Goal: Task Accomplishment & Management: Manage account settings

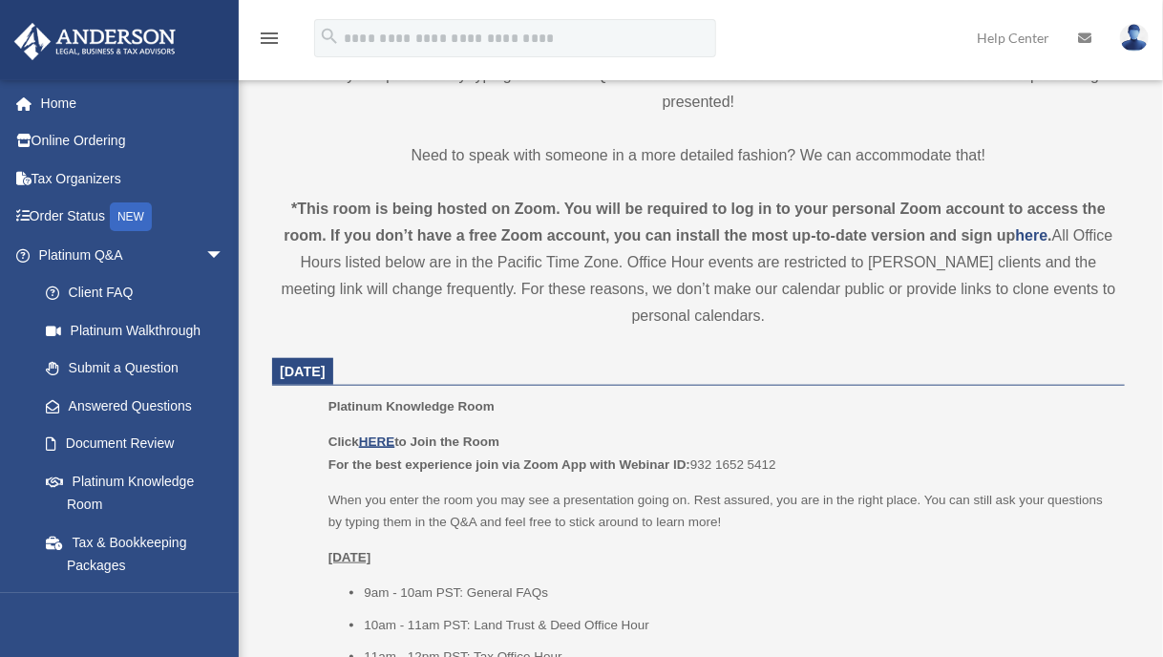
scroll to position [571, 0]
click at [1140, 41] on img at bounding box center [1134, 38] width 29 height 28
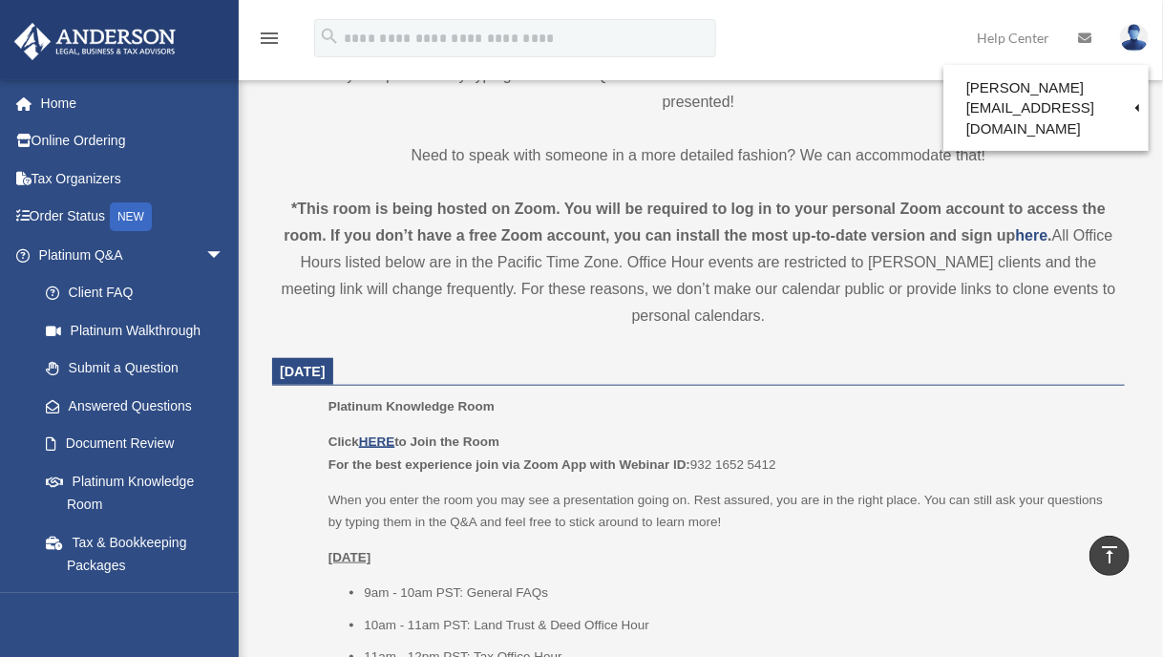
click at [411, 224] on div "*This room is being hosted on Zoom. You will be required to log in to your pers…" at bounding box center [698, 263] width 852 height 134
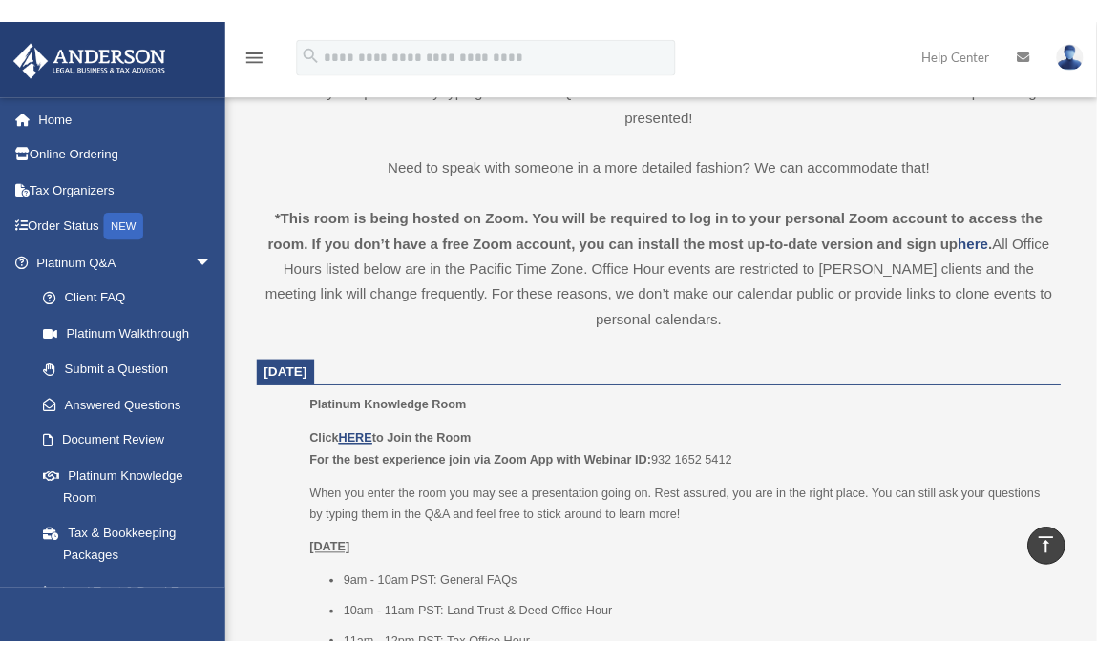
scroll to position [569, 0]
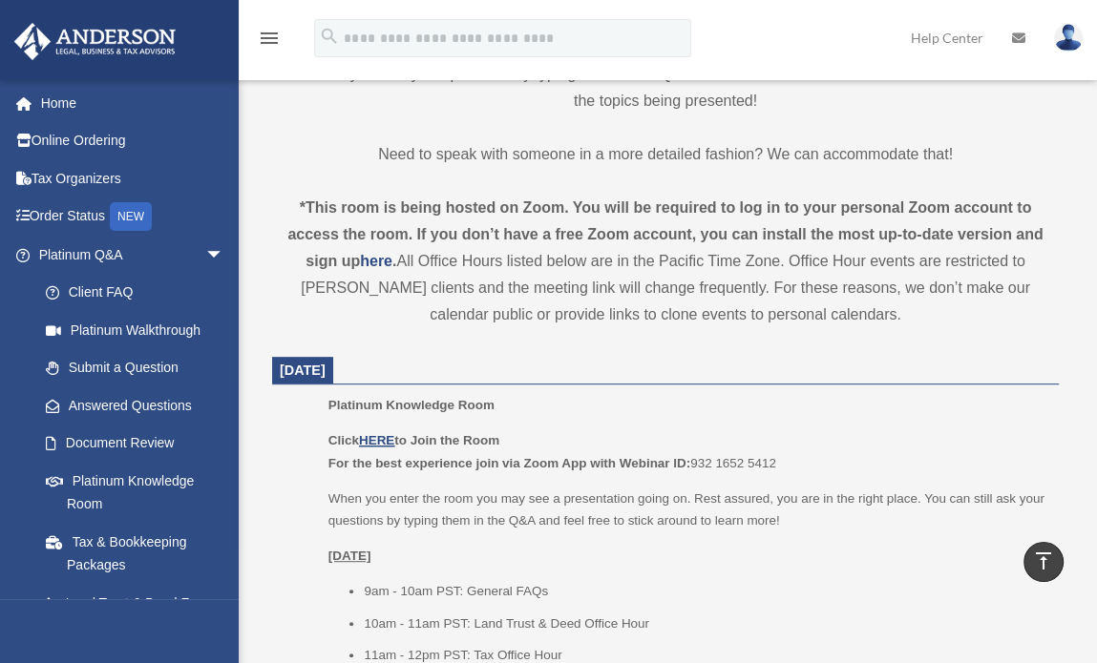
click at [1063, 36] on img at bounding box center [1068, 38] width 29 height 28
click at [1061, 41] on img at bounding box center [1068, 38] width 29 height 28
click at [1073, 44] on img at bounding box center [1068, 38] width 29 height 28
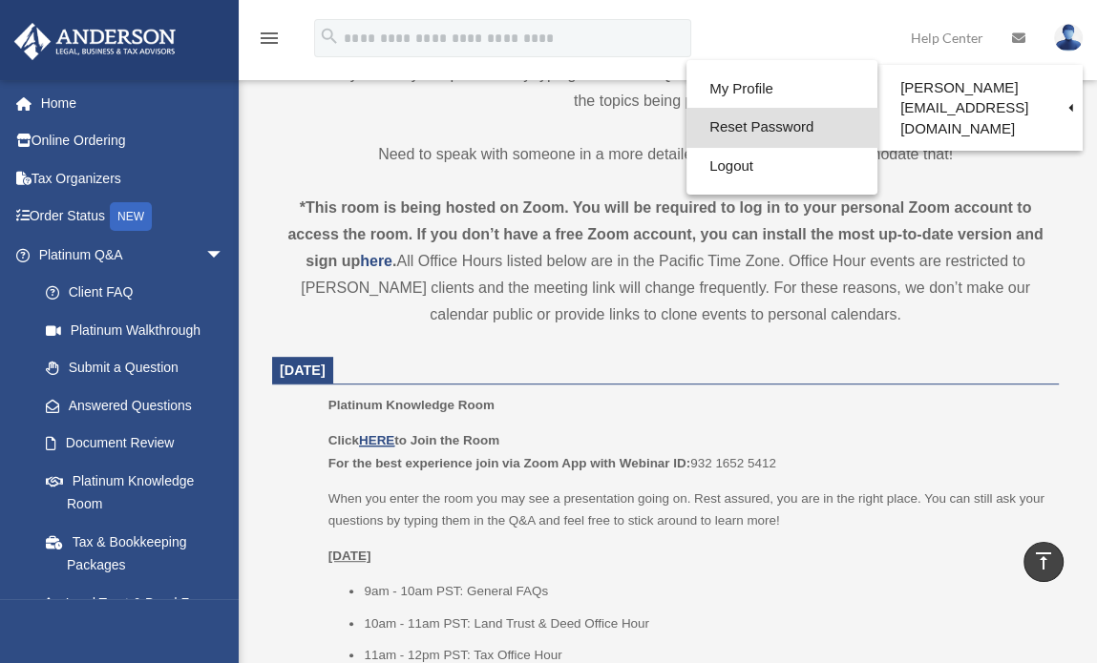
click at [710, 129] on link "Reset Password" at bounding box center [781, 127] width 191 height 39
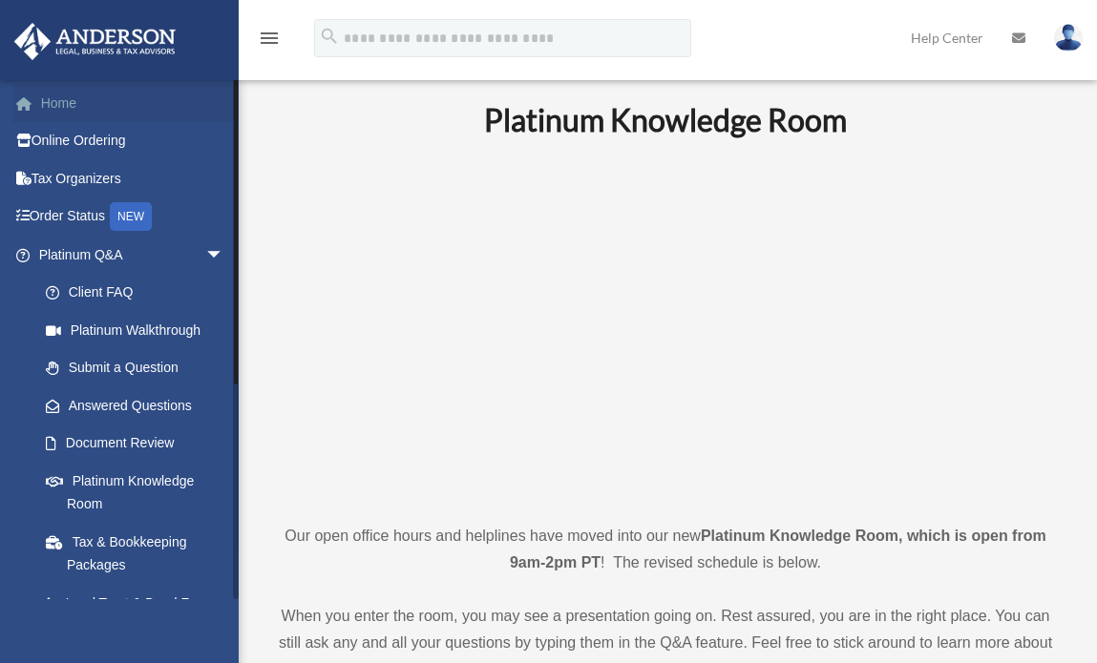
click at [87, 98] on link "Home" at bounding box center [133, 103] width 240 height 38
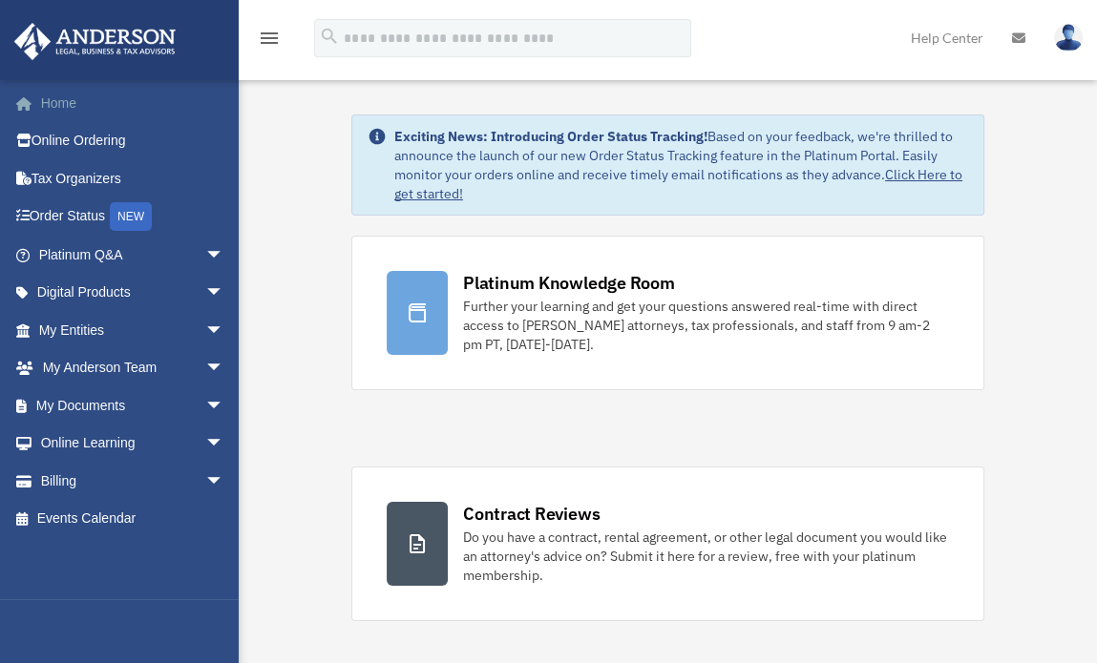
click at [116, 113] on link "Home" at bounding box center [133, 103] width 240 height 38
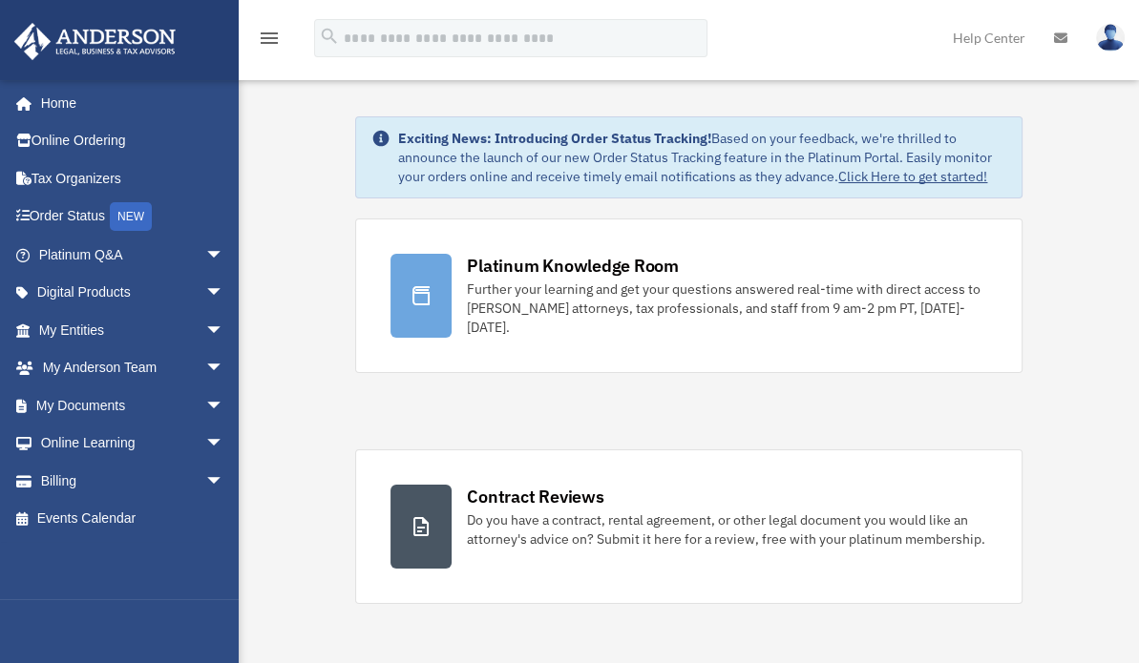
click at [1096, 33] on img at bounding box center [1110, 38] width 29 height 28
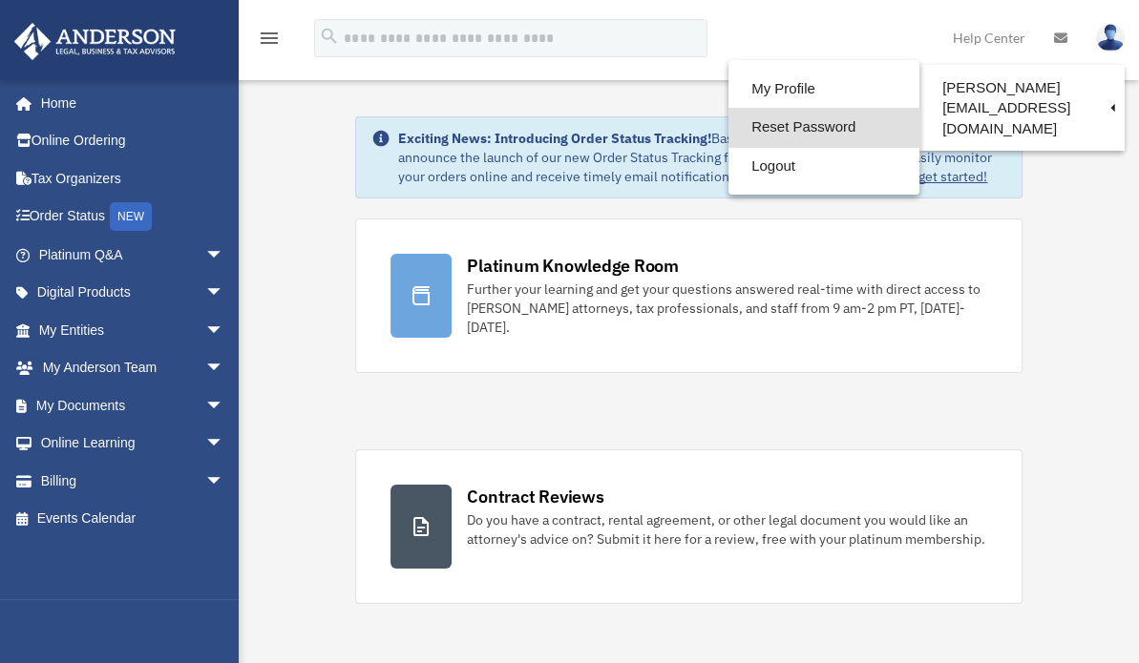
click at [743, 125] on link "Reset Password" at bounding box center [823, 127] width 191 height 39
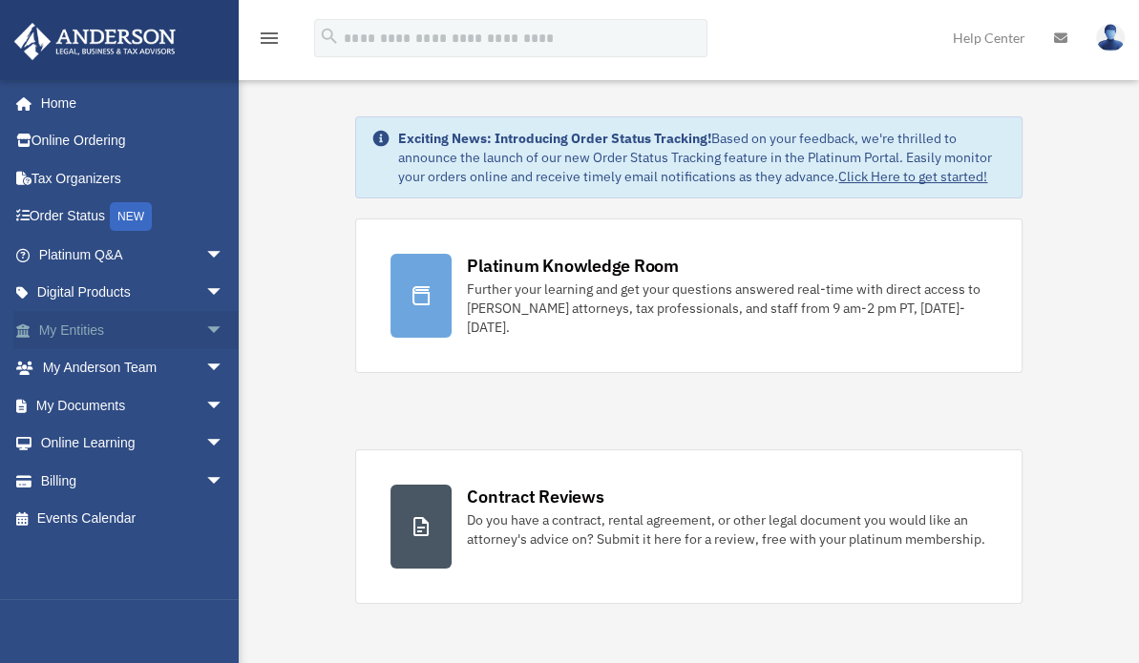
click at [205, 328] on span "arrow_drop_down" at bounding box center [224, 330] width 38 height 39
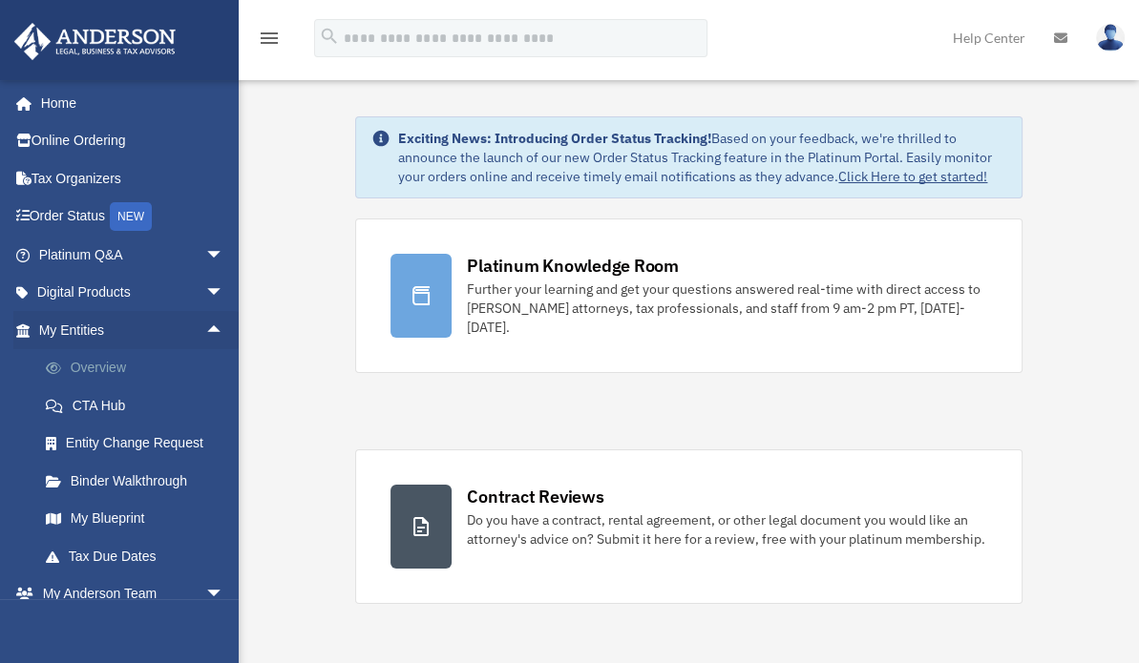
click at [93, 366] on link "Overview" at bounding box center [140, 368] width 226 height 38
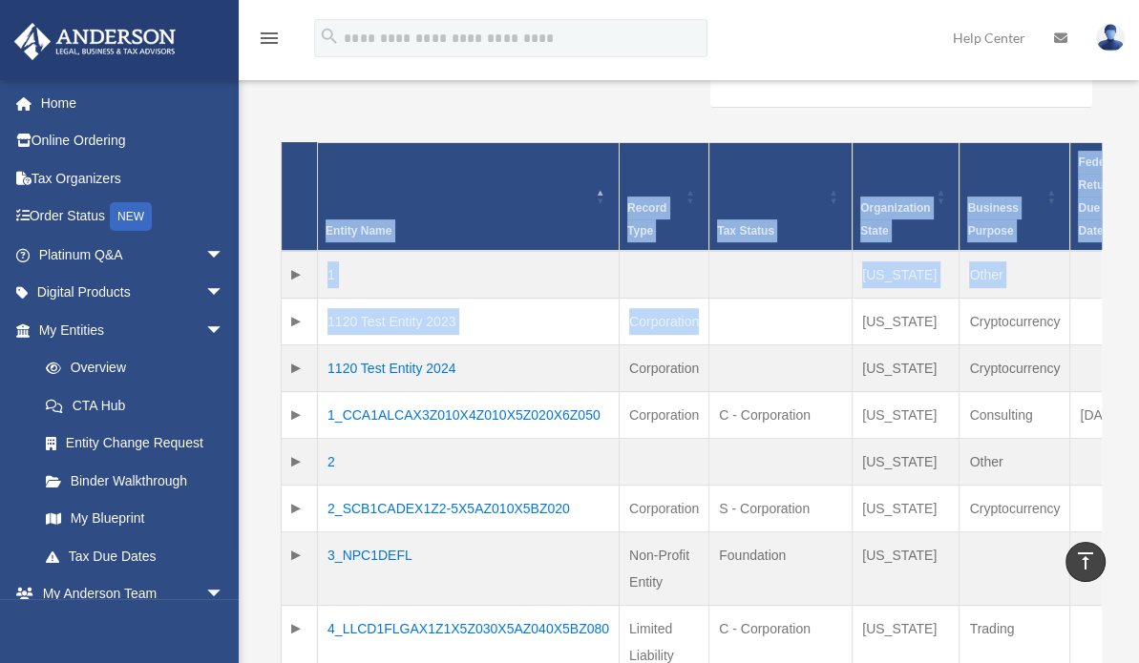
scroll to position [0, 46]
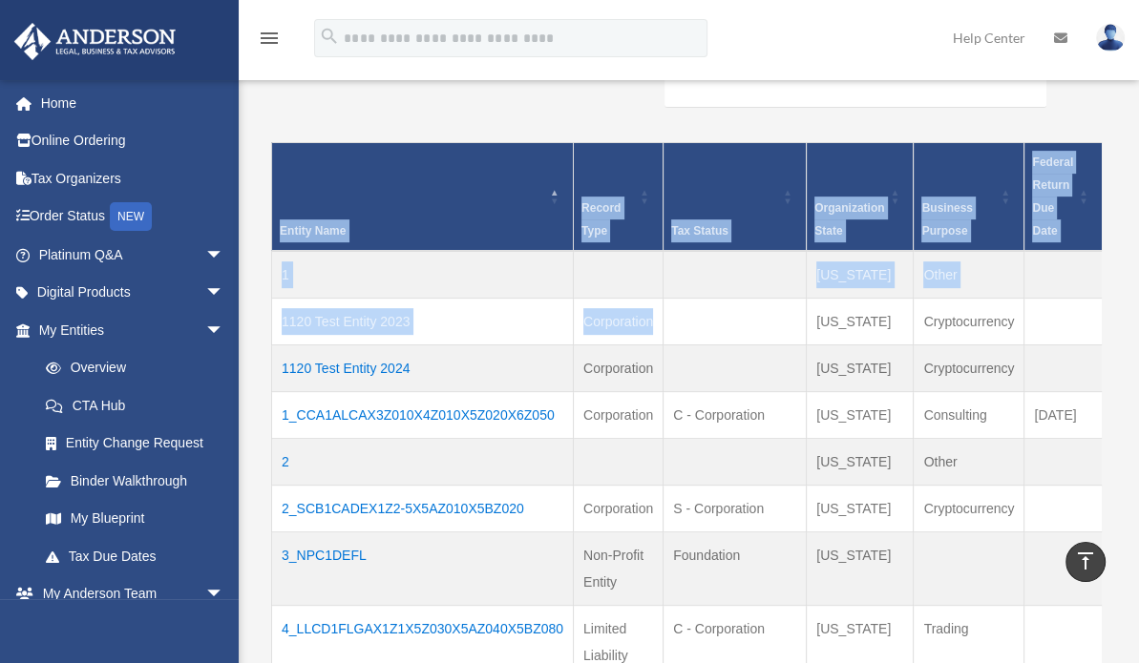
drag, startPoint x: 762, startPoint y: 314, endPoint x: 1151, endPoint y: 334, distance: 390.0
click at [1138, 334] on html "X Get a chance to win 6 months of Platinum for free just by filling out this su…" at bounding box center [569, 539] width 1139 height 2033
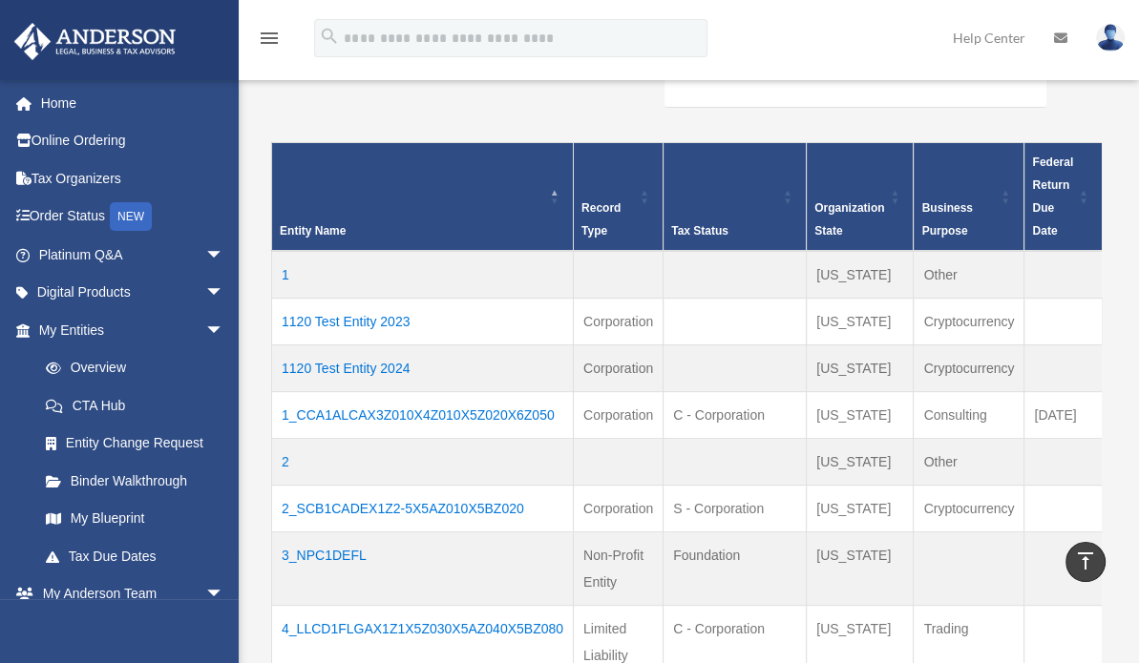
click at [390, 322] on td "1120 Test Entity 2023" at bounding box center [423, 321] width 302 height 47
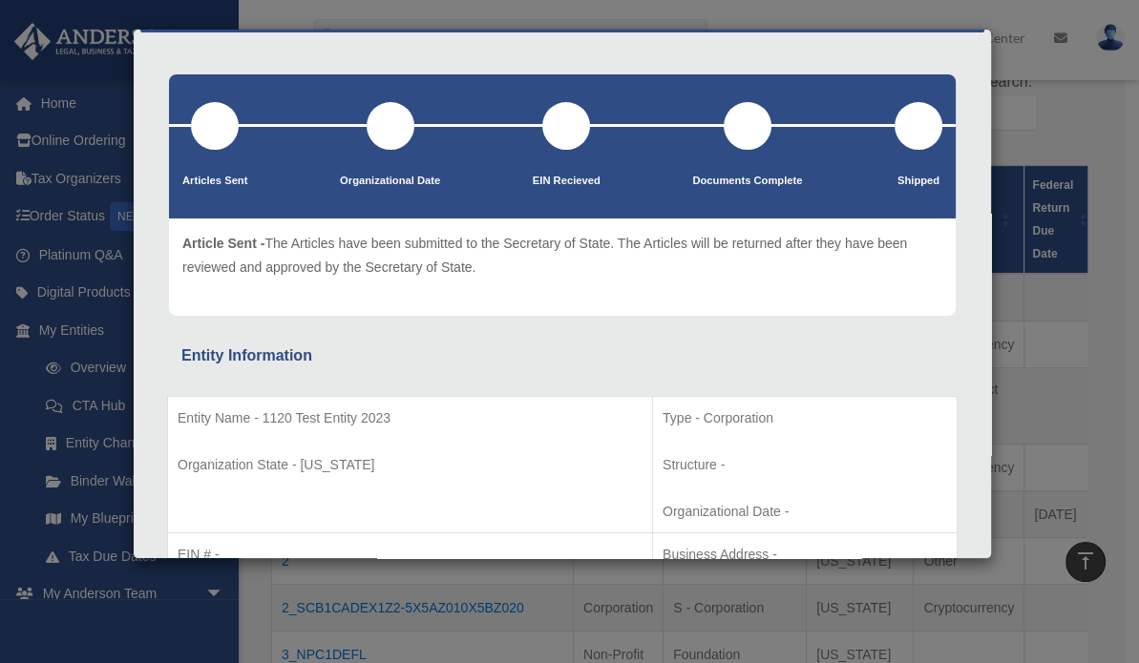
scroll to position [0, 0]
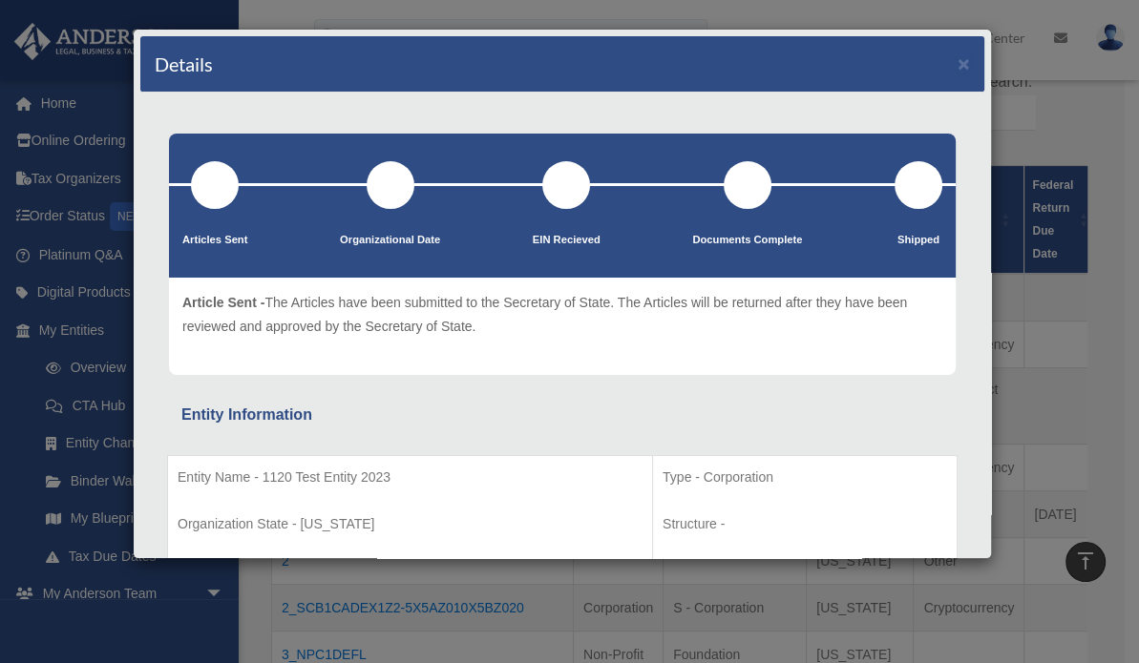
click at [252, 592] on div "Details × Articles Sent Organizational Date" at bounding box center [569, 331] width 1139 height 663
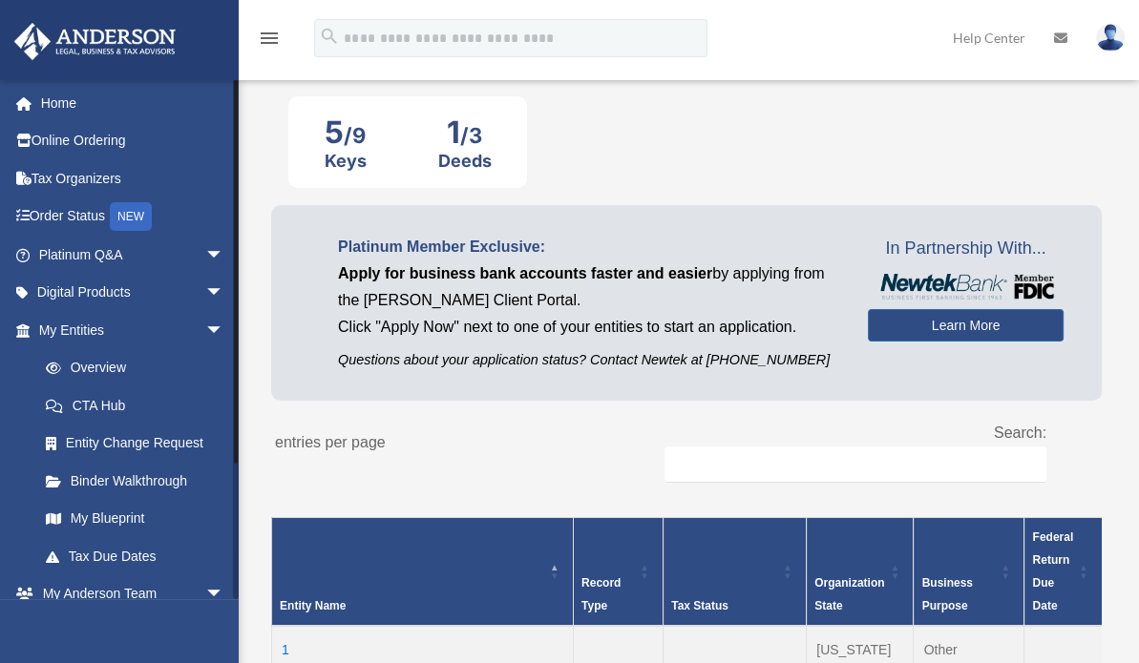
scroll to position [95, 0]
